Goal: Information Seeking & Learning: Learn about a topic

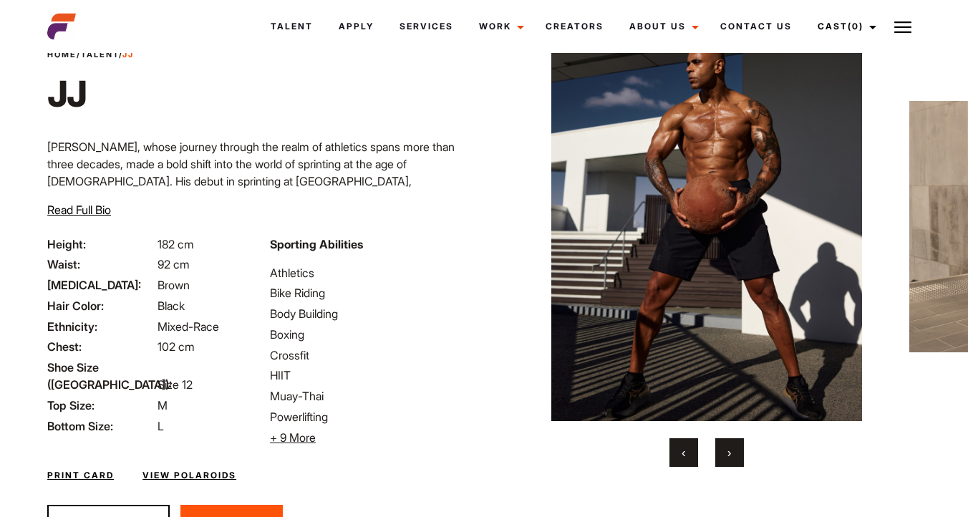
scroll to position [54, 0]
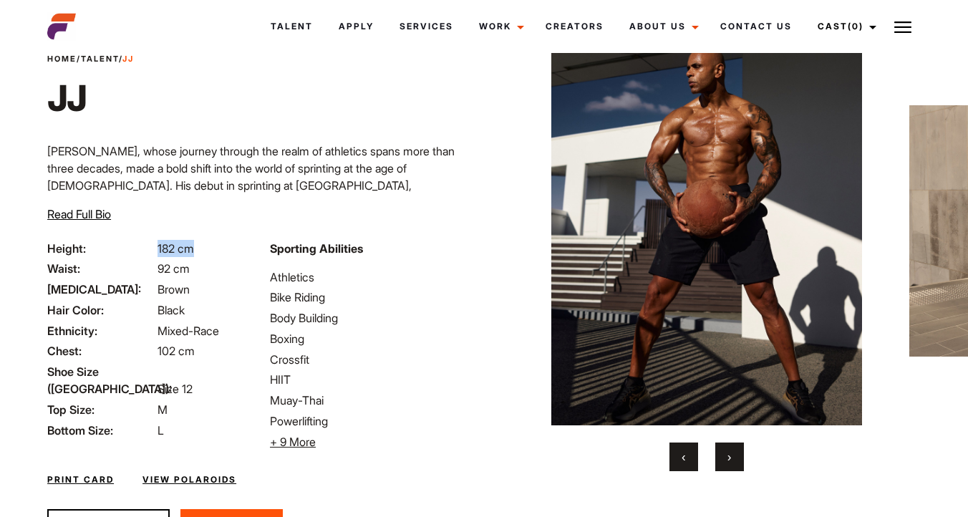
drag, startPoint x: 196, startPoint y: 249, endPoint x: 158, endPoint y: 245, distance: 38.2
click at [158, 245] on li "Height: 182 cm" at bounding box center [150, 248] width 206 height 17
copy span "182 cm"
click at [431, 206] on div "Home / Talent / [PERSON_NAME] [PERSON_NAME] [PERSON_NAME], whose journey throug…" at bounding box center [262, 146] width 446 height 187
click at [726, 453] on button "›" at bounding box center [730, 457] width 29 height 29
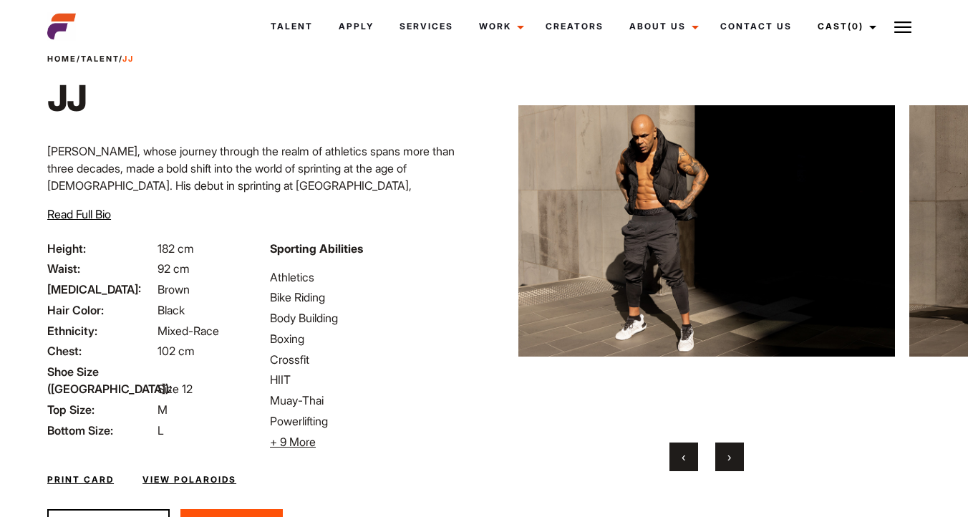
click at [726, 453] on button "›" at bounding box center [730, 457] width 29 height 29
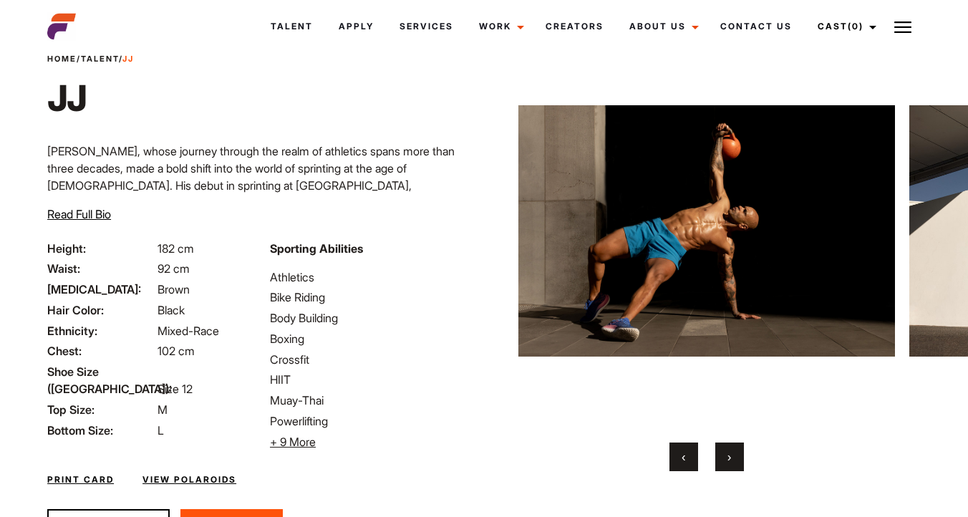
click at [726, 453] on button "›" at bounding box center [730, 457] width 29 height 29
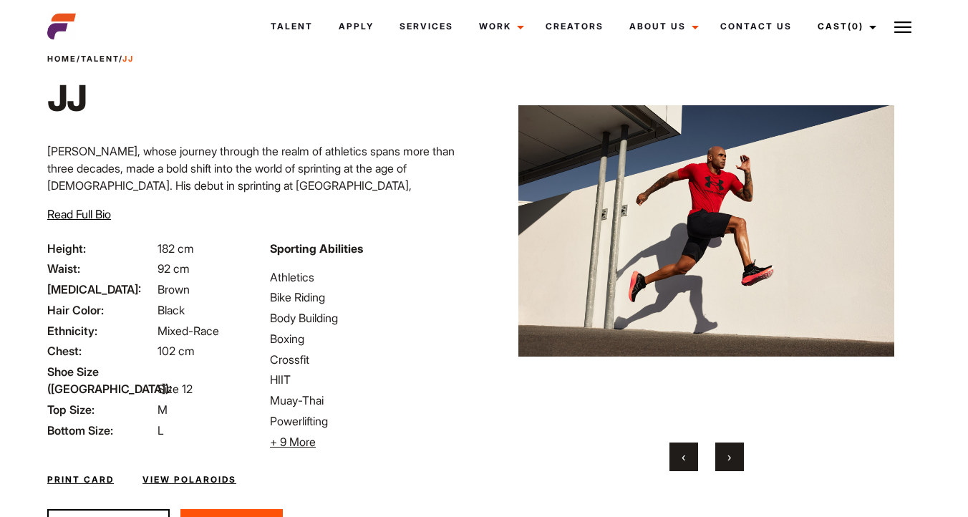
click at [726, 453] on button "›" at bounding box center [730, 457] width 29 height 29
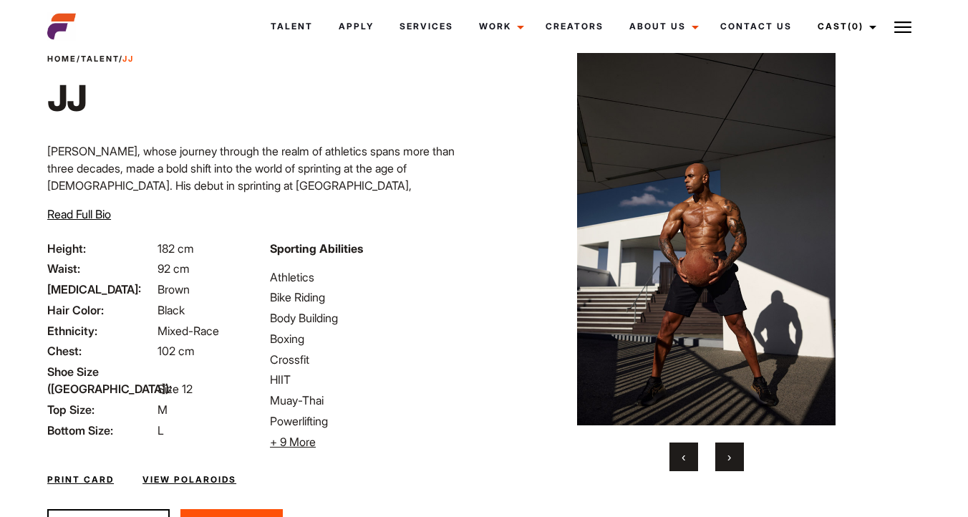
click at [726, 453] on button "›" at bounding box center [730, 457] width 29 height 29
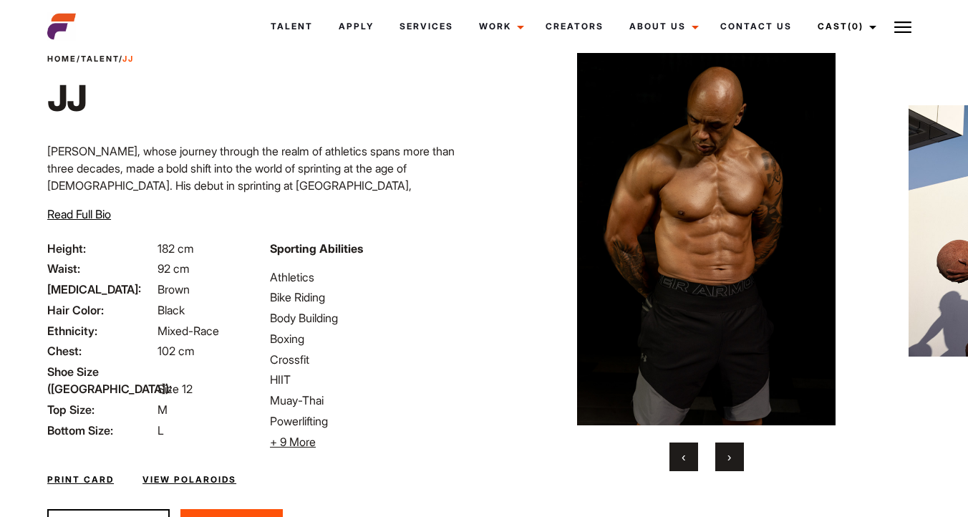
click at [726, 453] on button "›" at bounding box center [730, 457] width 29 height 29
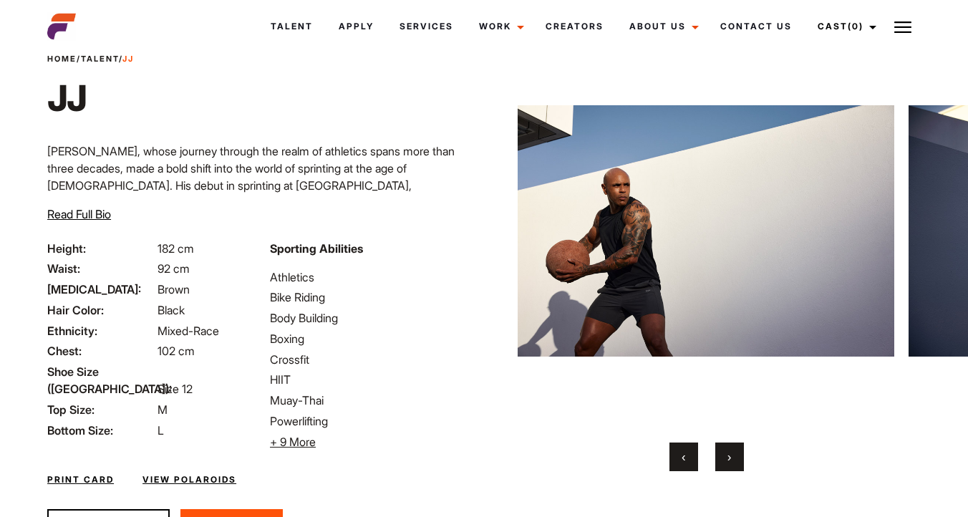
click at [726, 453] on button "›" at bounding box center [730, 457] width 29 height 29
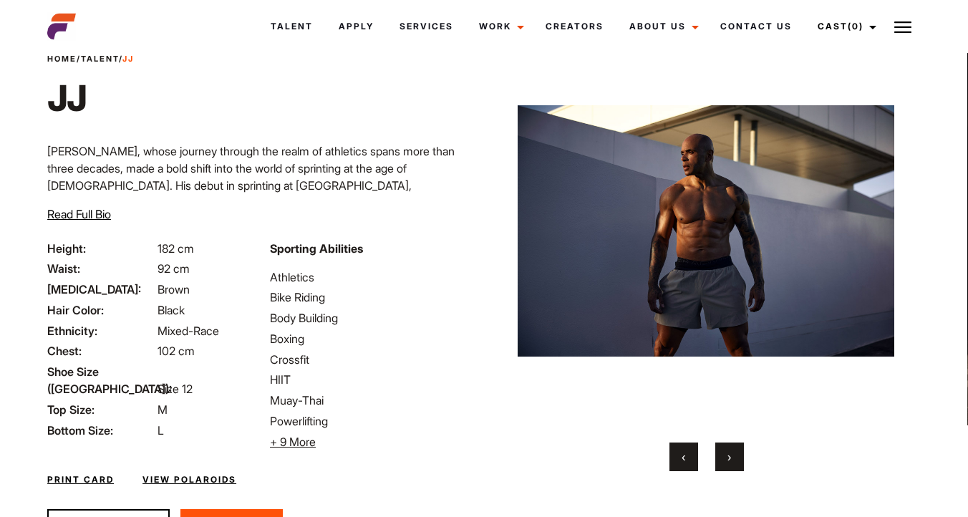
click at [726, 449] on button "›" at bounding box center [730, 457] width 29 height 29
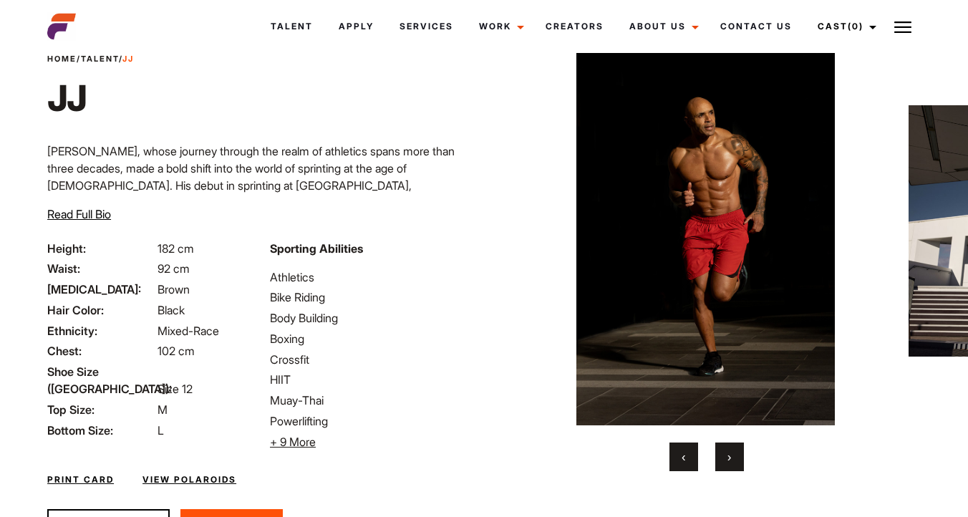
click at [723, 449] on button "›" at bounding box center [730, 457] width 29 height 29
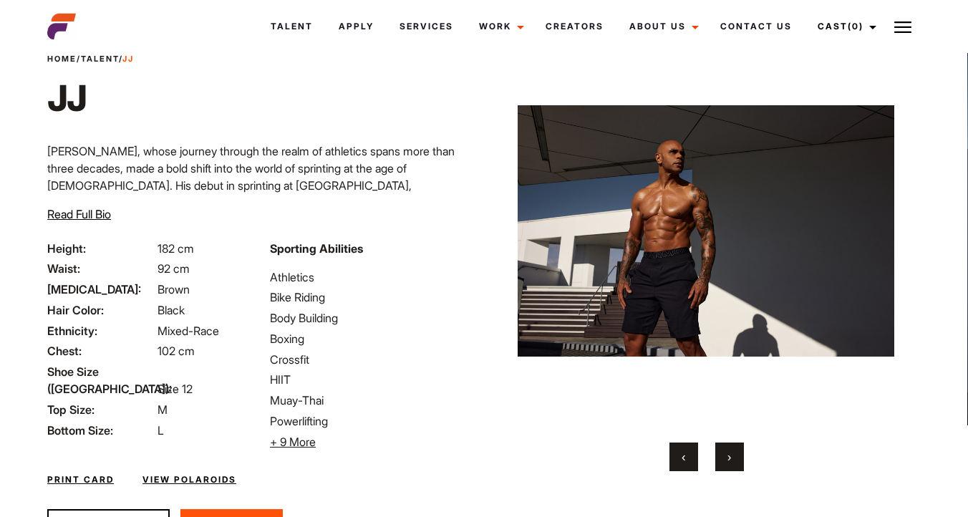
click at [727, 449] on button "›" at bounding box center [730, 457] width 29 height 29
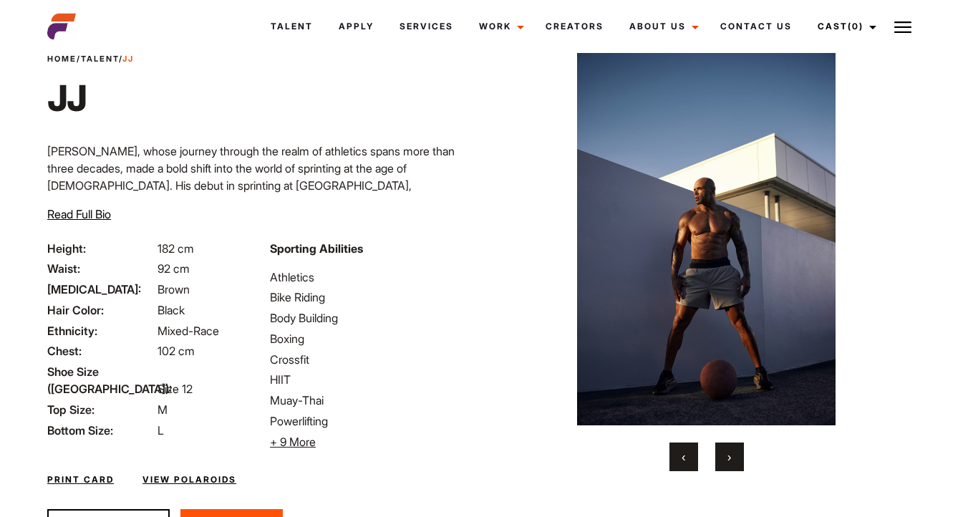
click at [727, 449] on button "›" at bounding box center [730, 457] width 29 height 29
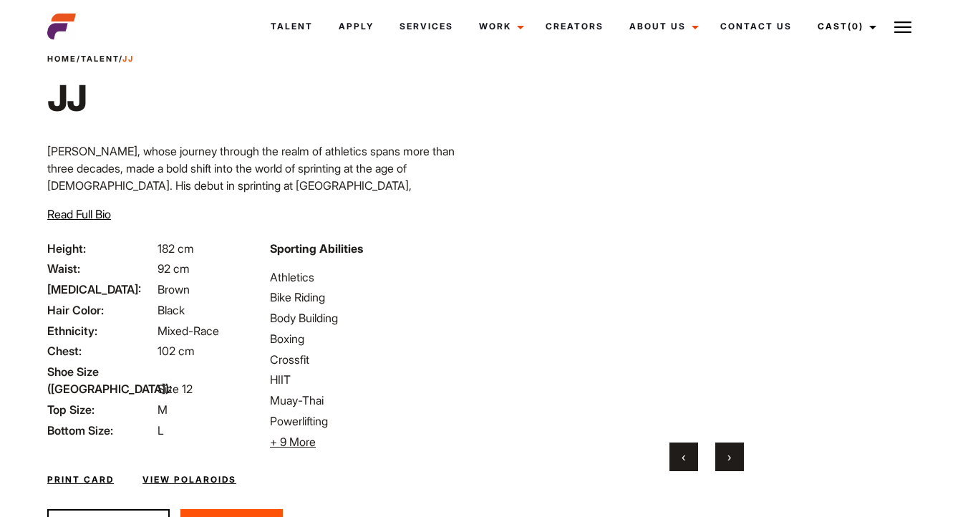
click at [727, 449] on button "›" at bounding box center [730, 457] width 29 height 29
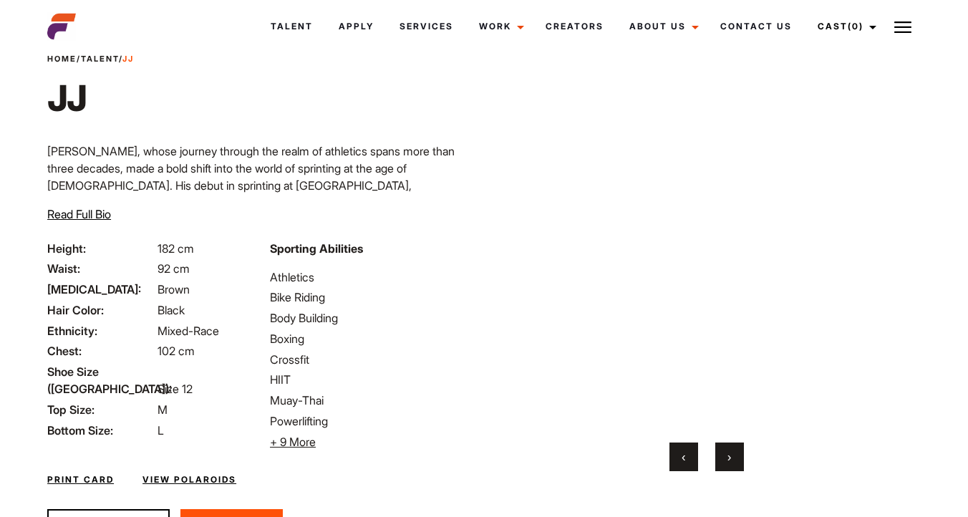
click at [727, 449] on button "›" at bounding box center [730, 457] width 29 height 29
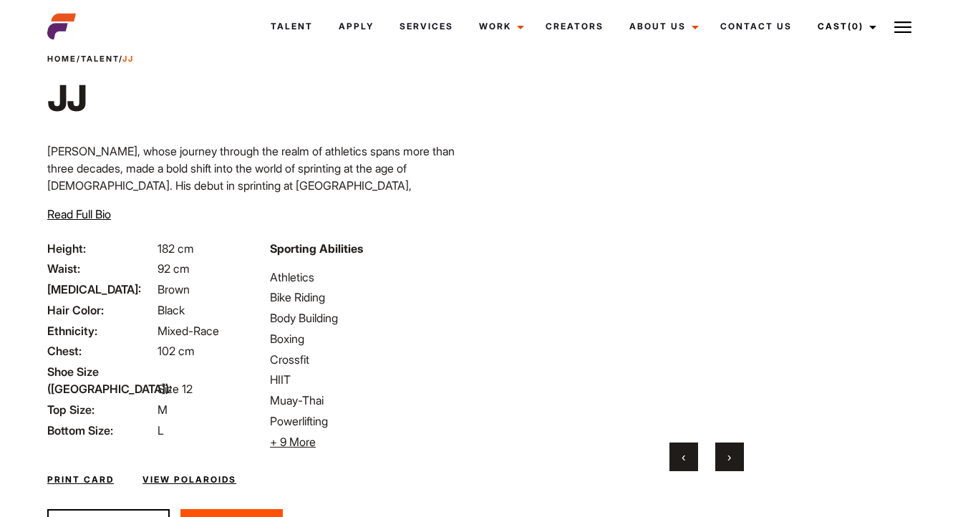
click at [727, 449] on button "›" at bounding box center [730, 457] width 29 height 29
click at [726, 451] on button "›" at bounding box center [730, 457] width 29 height 29
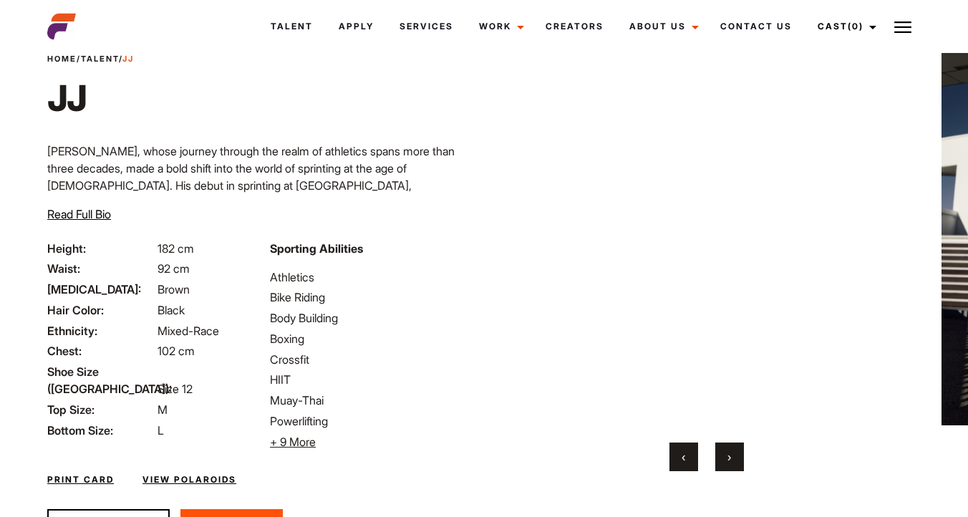
click at [726, 451] on button "›" at bounding box center [730, 457] width 29 height 29
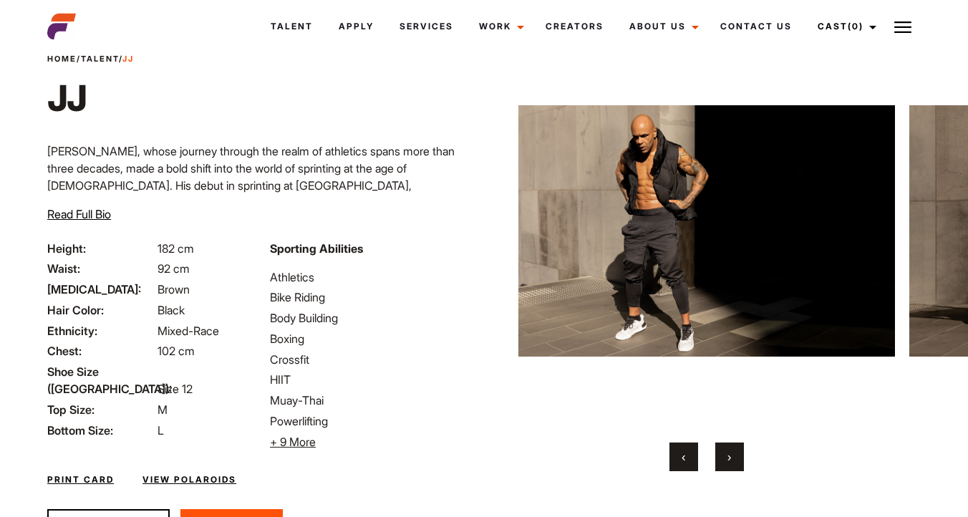
click at [685, 462] on span "‹" at bounding box center [684, 457] width 4 height 14
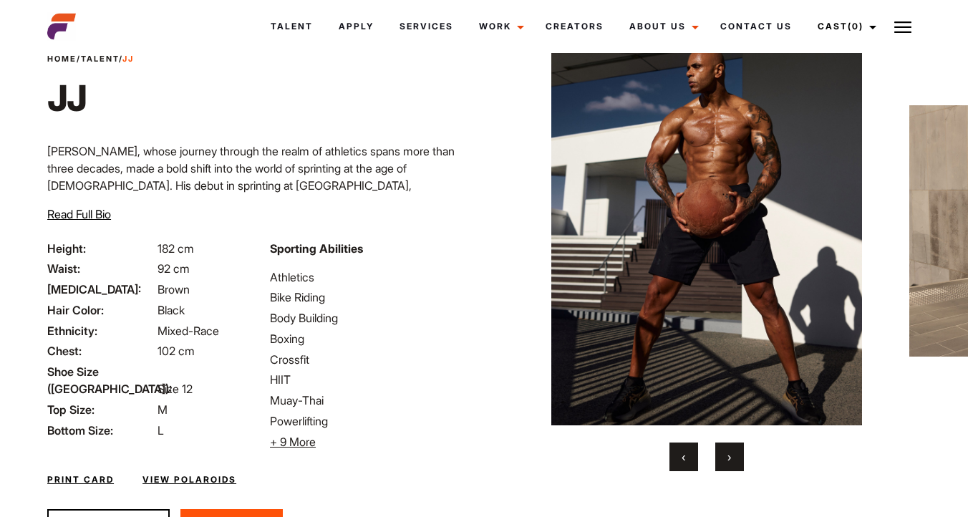
click at [685, 462] on span "‹" at bounding box center [684, 457] width 4 height 14
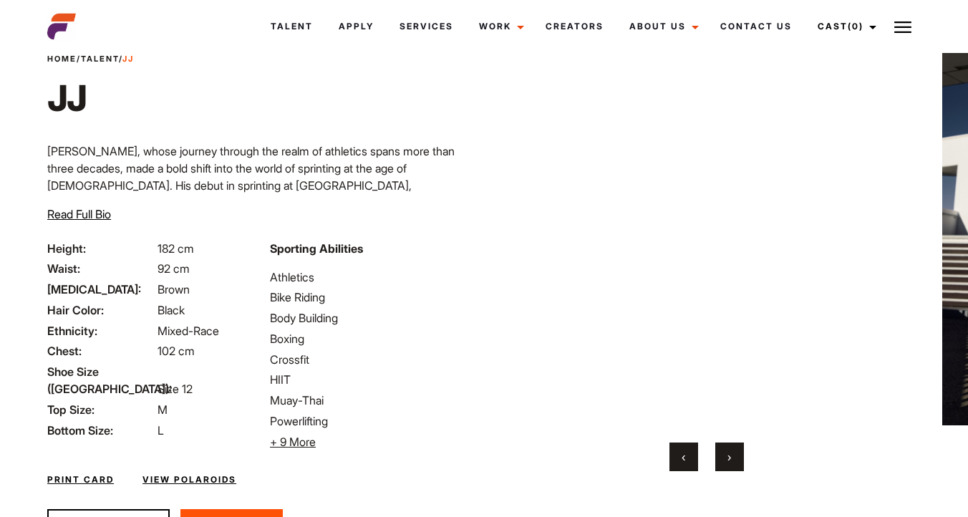
click at [729, 452] on span "›" at bounding box center [730, 457] width 4 height 14
